Goal: Information Seeking & Learning: Find specific fact

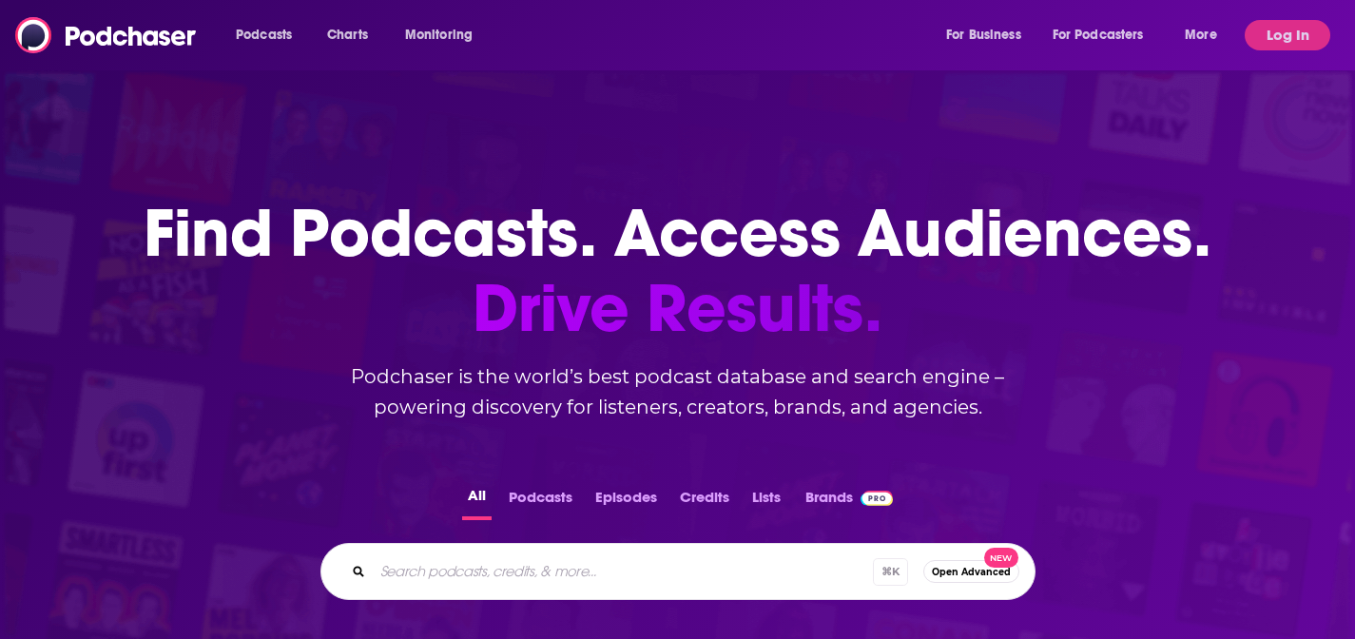
click at [593, 38] on div "Podcasts Charts Monitoring For Business For Podcasters More" at bounding box center [728, 35] width 1012 height 30
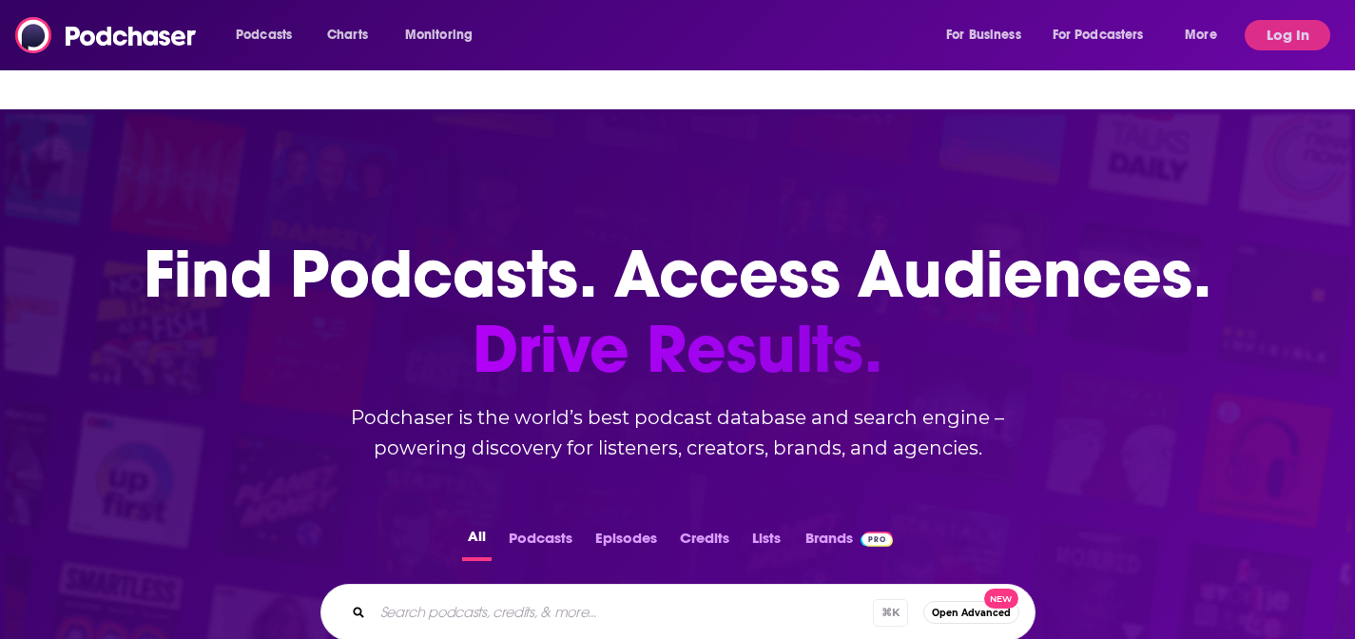
click at [480, 597] on input "Search podcasts, credits, & more..." at bounding box center [623, 612] width 500 height 30
paste input "The Corporate Director Podcast"
type input "The Corporate Director Podcast"
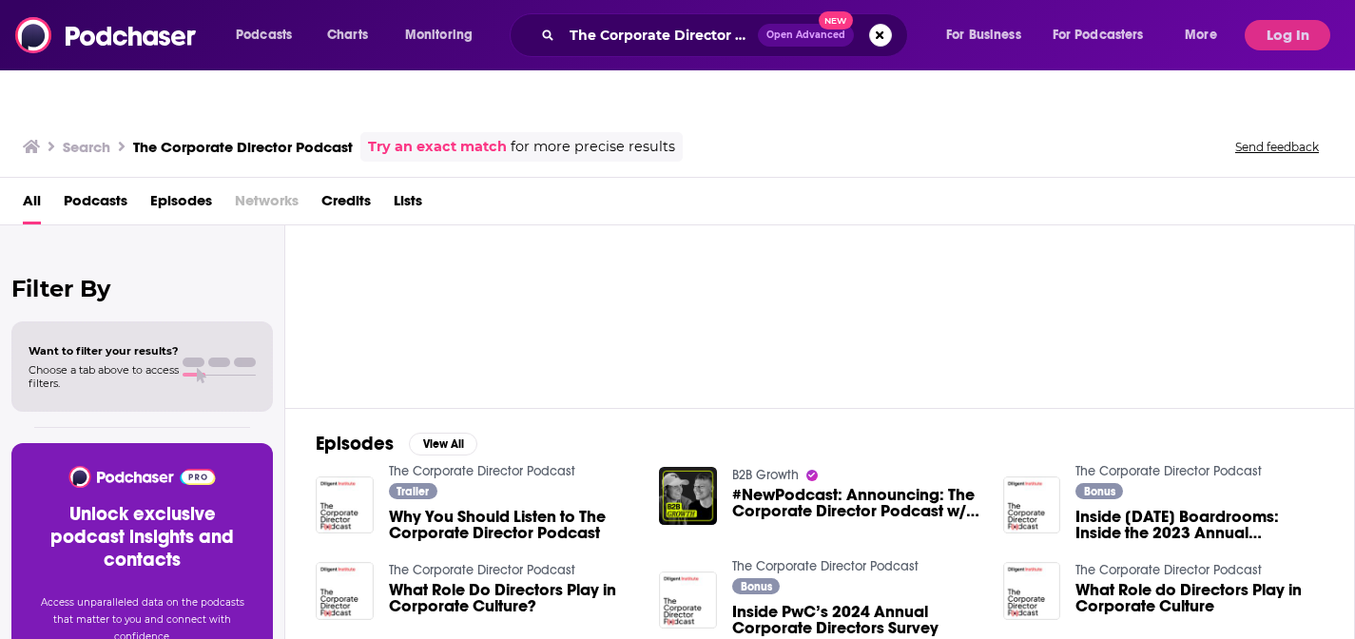
scroll to position [63, 0]
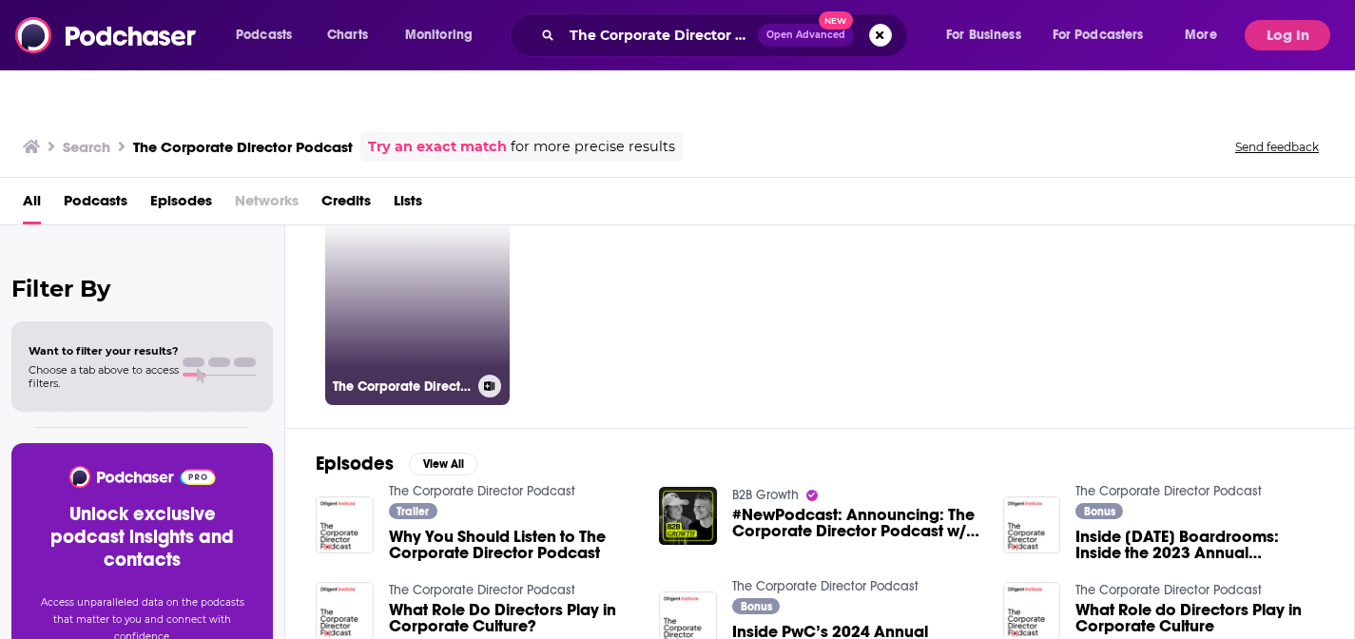
click at [476, 314] on link "The Corporate Director Podcast" at bounding box center [417, 313] width 184 height 184
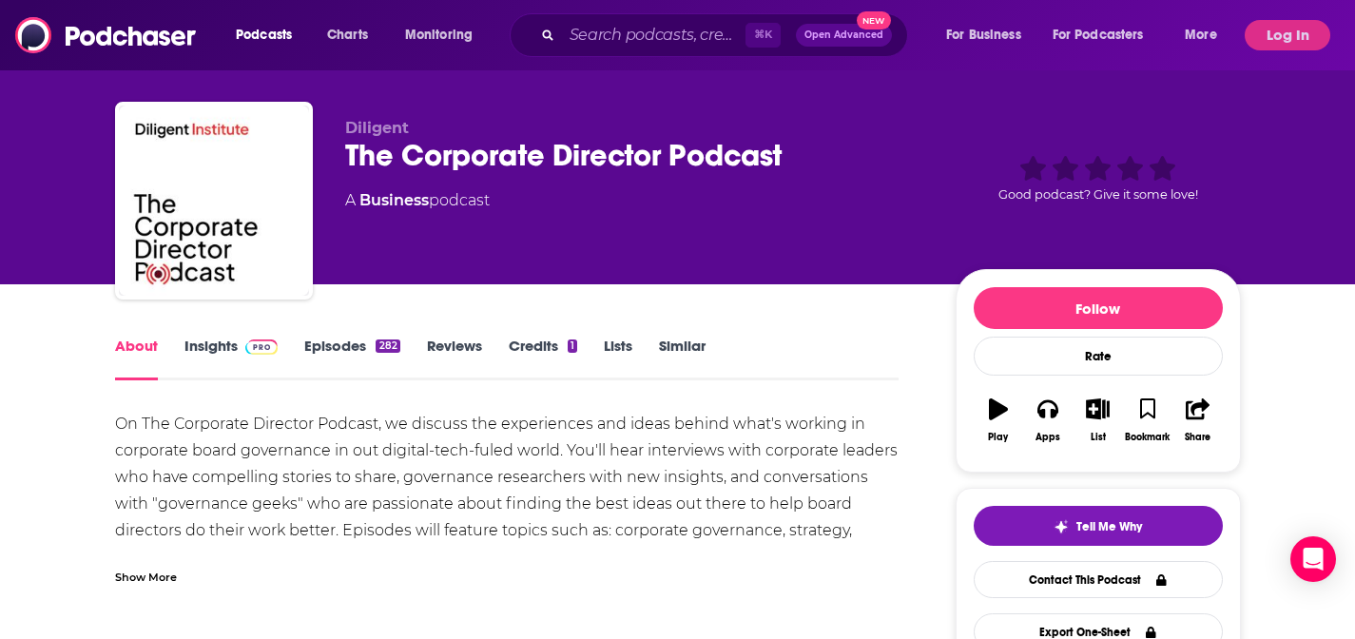
scroll to position [70, 0]
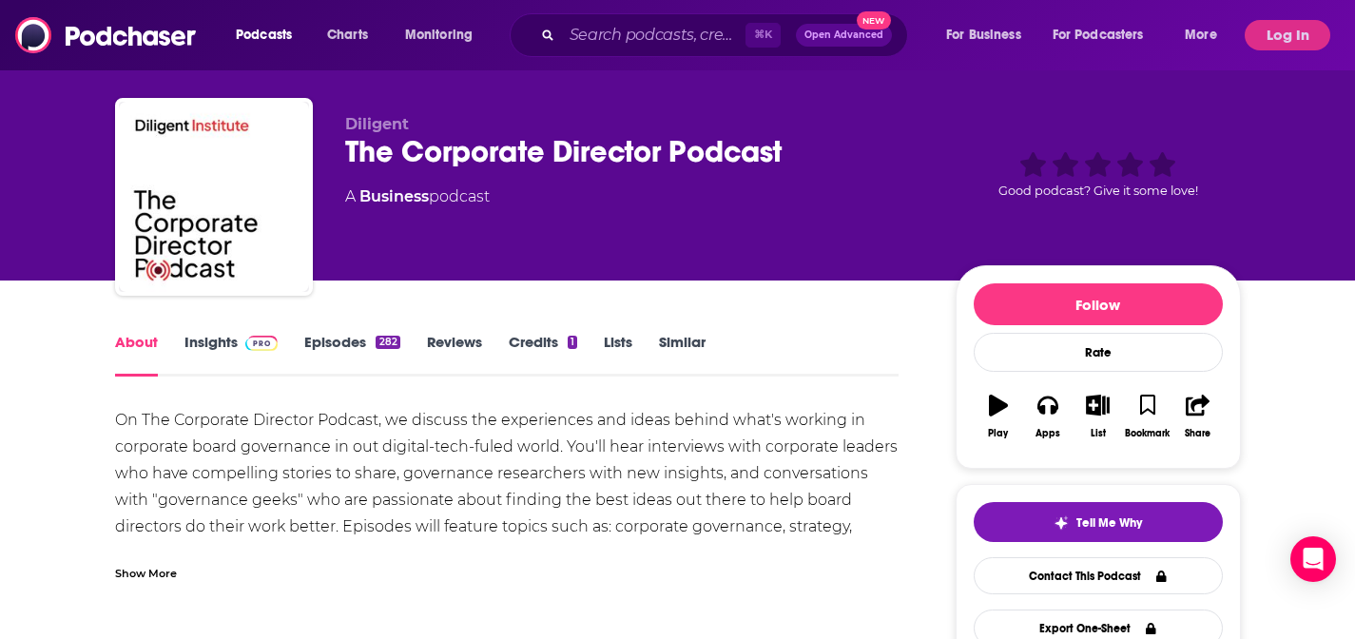
click at [176, 563] on div "Show More" at bounding box center [146, 572] width 62 height 18
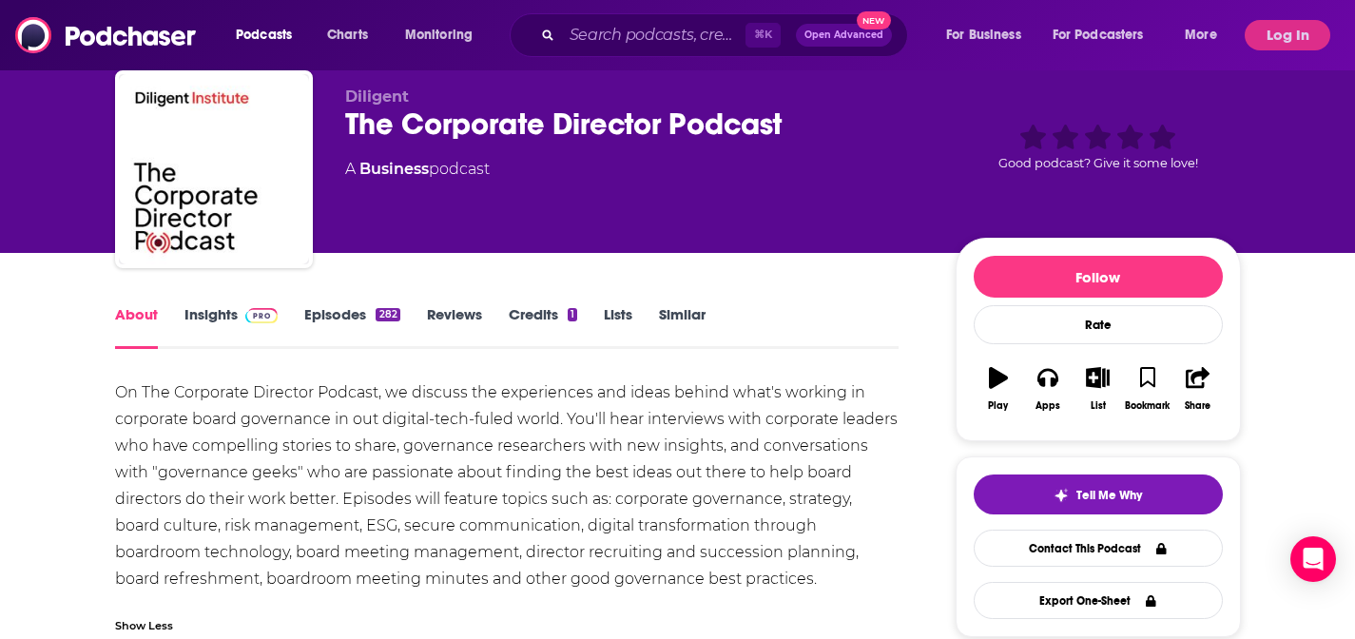
scroll to position [0, 0]
